Goal: Find specific page/section: Find specific page/section

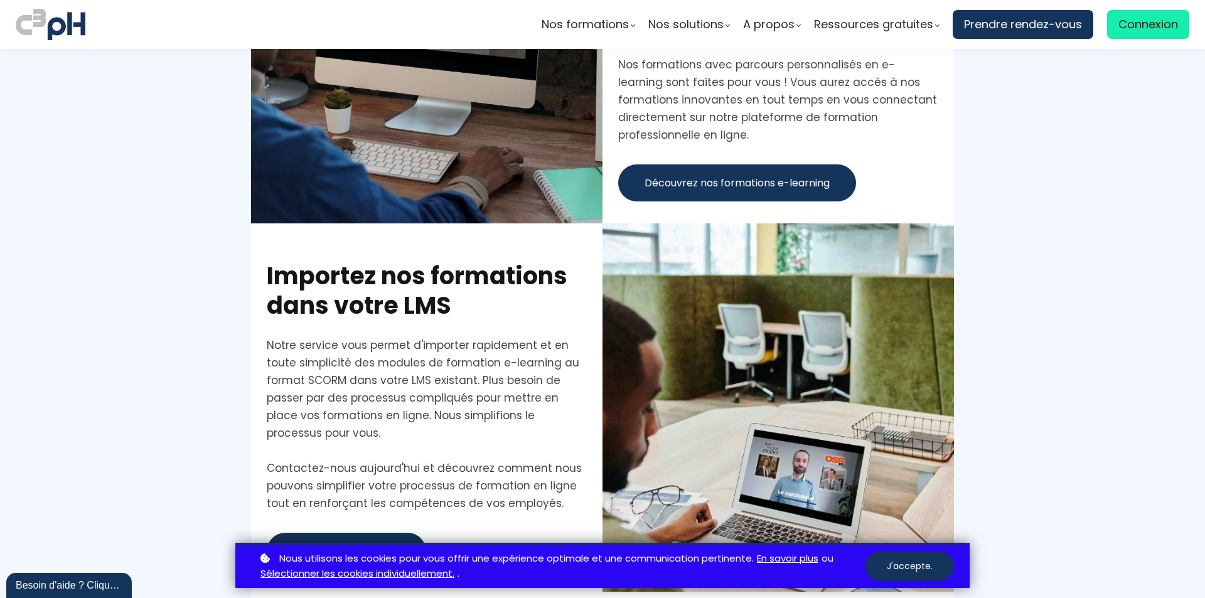
scroll to position [2825, 0]
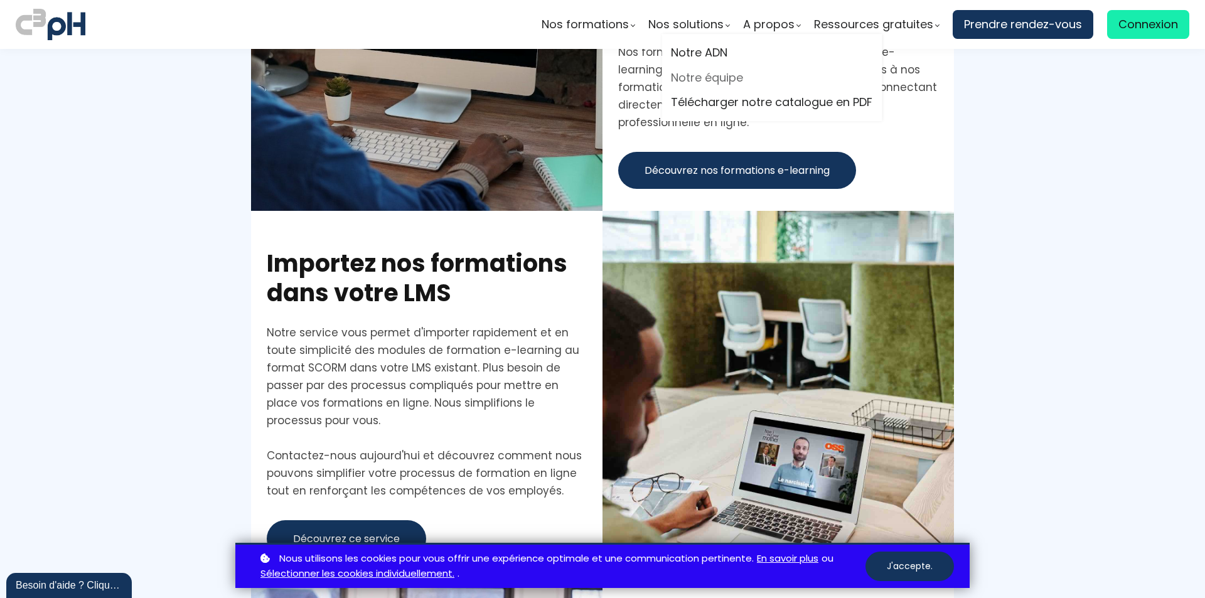
click at [731, 77] on link "Notre équipe" at bounding box center [771, 77] width 201 height 19
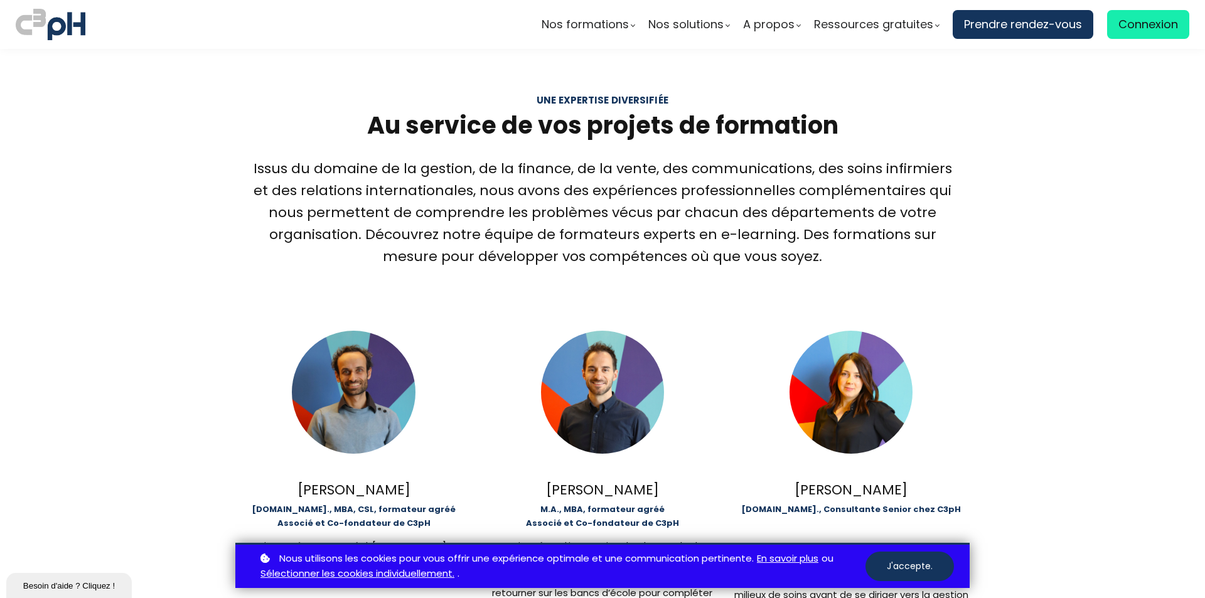
scroll to position [63, 0]
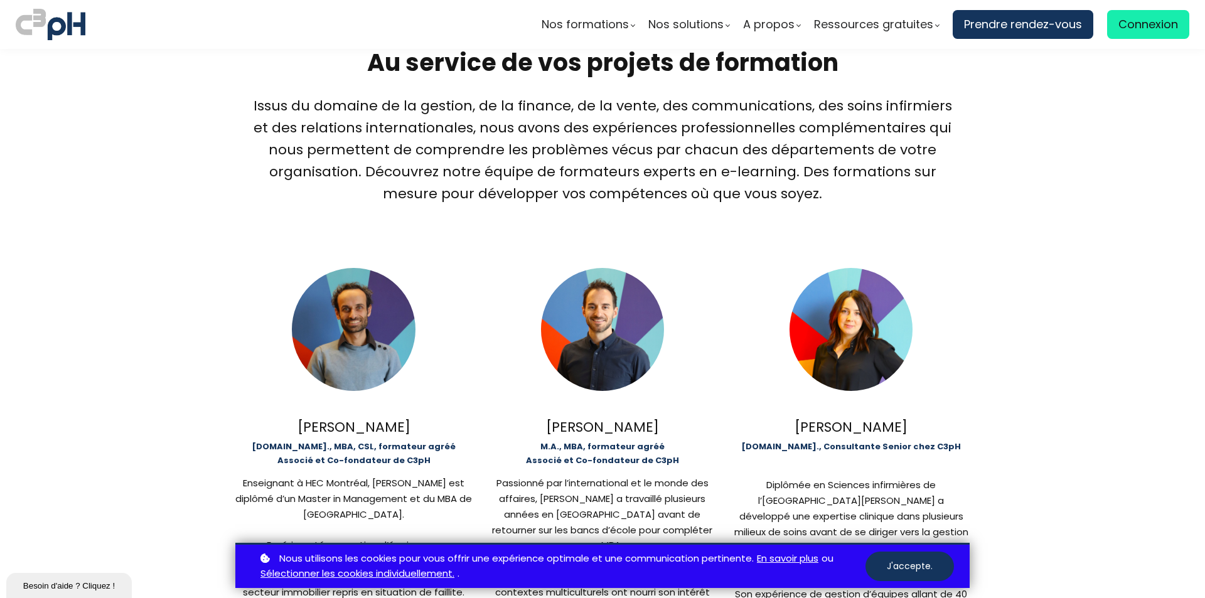
drag, startPoint x: 660, startPoint y: 424, endPoint x: 523, endPoint y: 418, distance: 137.6
click at [523, 418] on div "[PERSON_NAME]" at bounding box center [602, 427] width 237 height 22
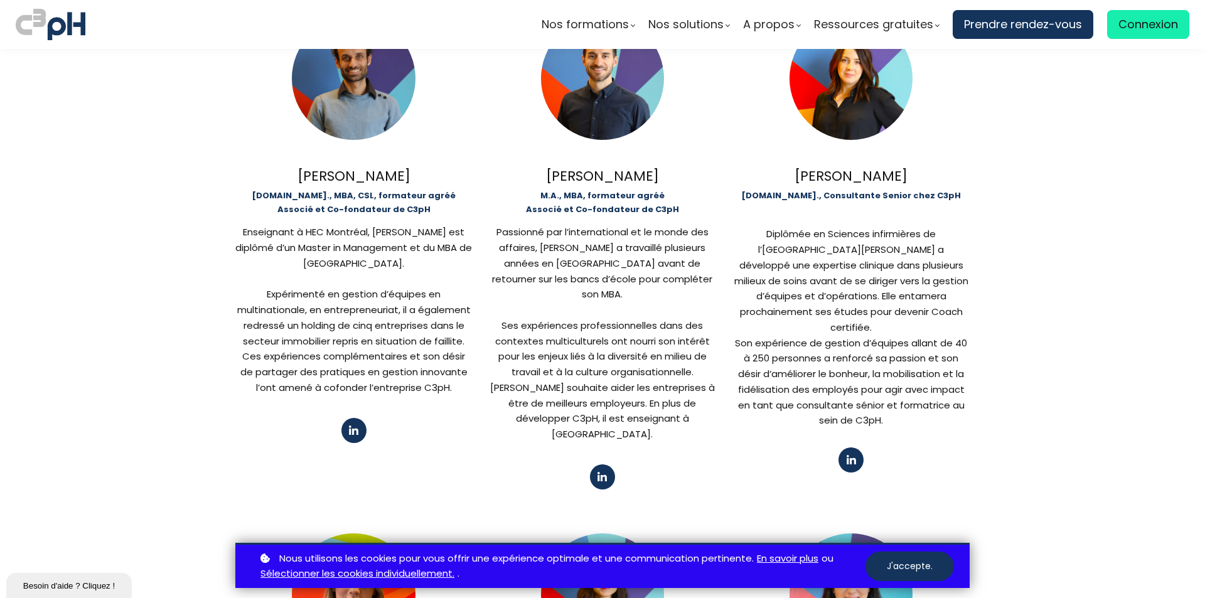
scroll to position [188, 0]
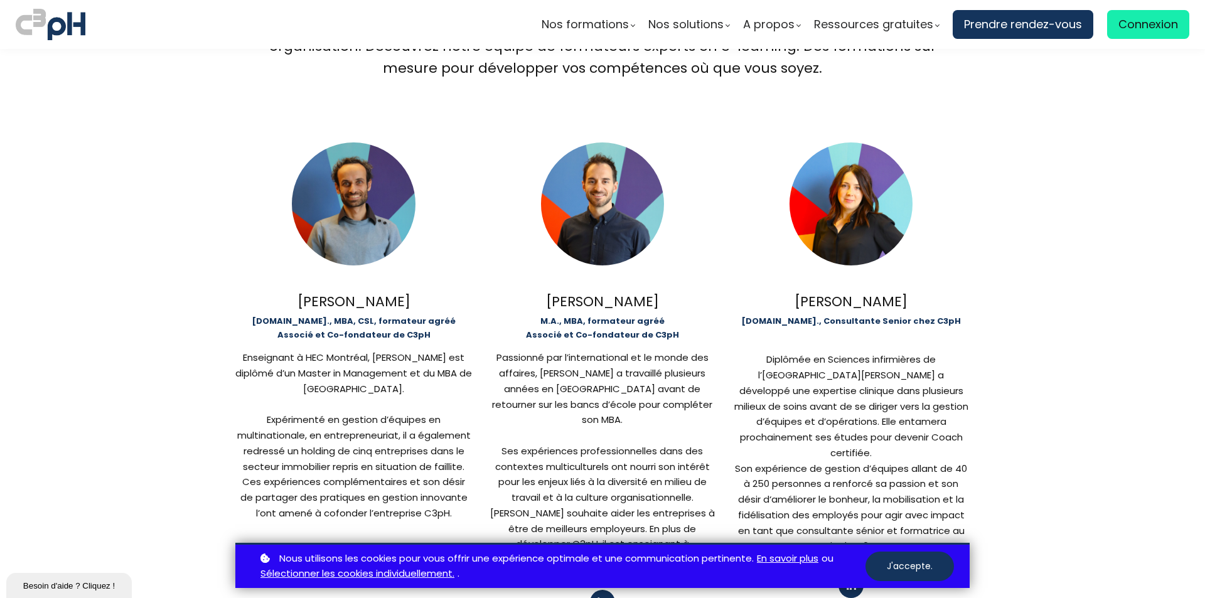
click at [313, 297] on div "[PERSON_NAME]" at bounding box center [353, 302] width 237 height 22
drag, startPoint x: 306, startPoint y: 299, endPoint x: 402, endPoint y: 301, distance: 96.1
click at [402, 301] on div "[PERSON_NAME]" at bounding box center [353, 302] width 237 height 22
copy div "[PERSON_NAME]"
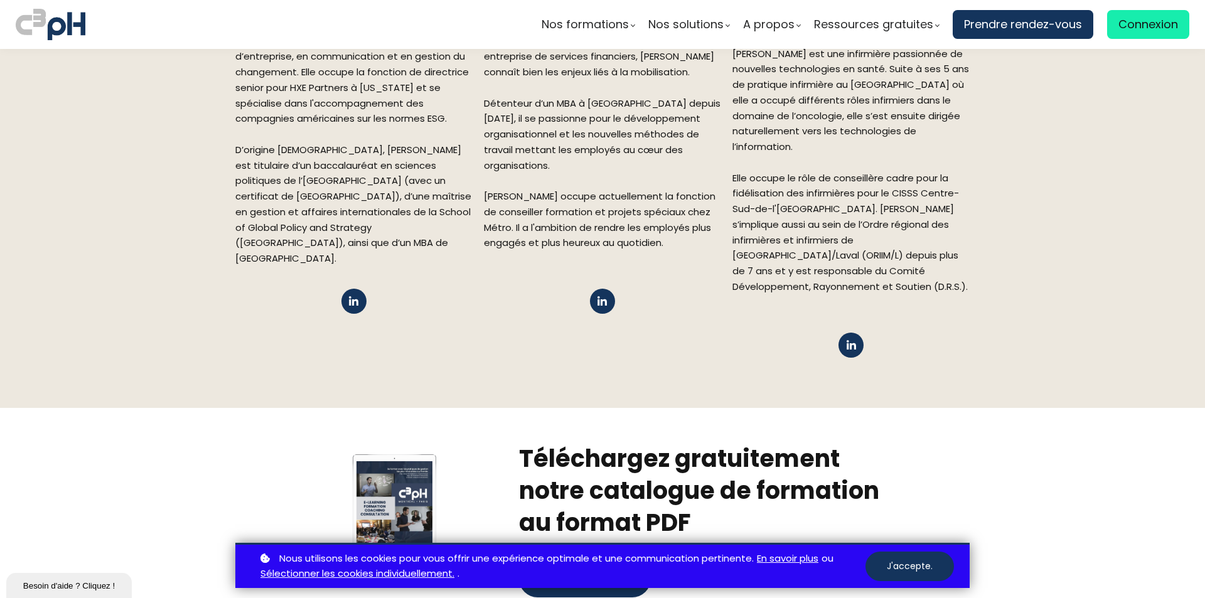
scroll to position [1946, 0]
